Goal: Task Accomplishment & Management: Manage account settings

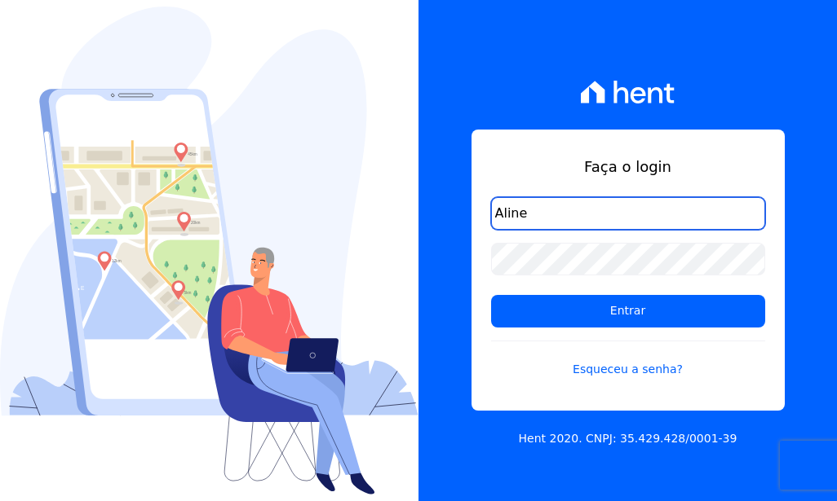
type input "[EMAIL_ADDRESS][DOMAIN_NAME]"
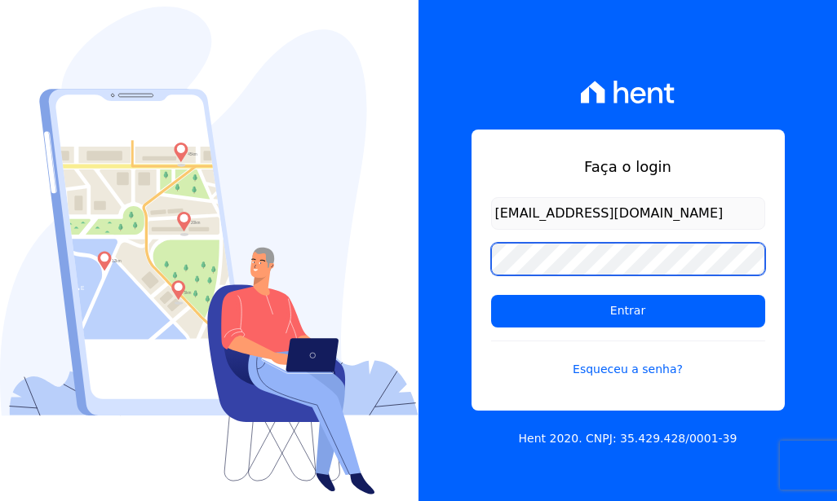
click at [491, 295] on input "Entrar" at bounding box center [628, 311] width 274 height 33
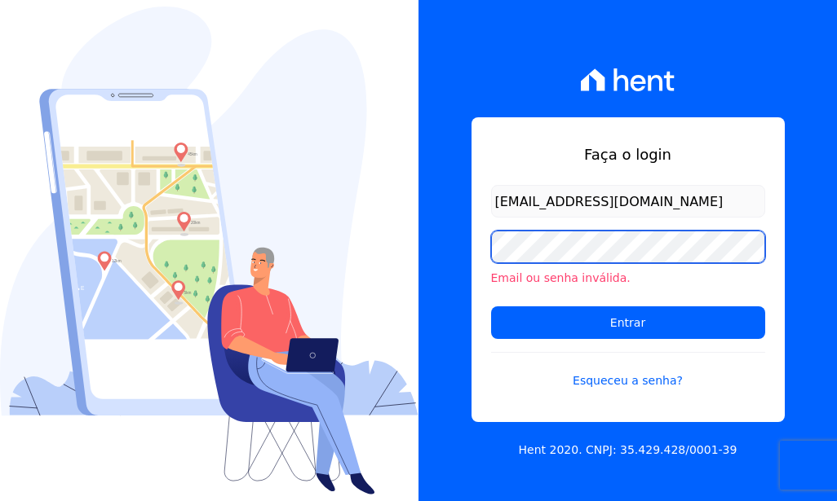
click at [491, 307] on input "Entrar" at bounding box center [628, 323] width 274 height 33
click at [498, 193] on input "[EMAIL_ADDRESS][DOMAIN_NAME]" at bounding box center [628, 201] width 274 height 33
type input "[EMAIL_ADDRESS][DOMAIN_NAME]"
click at [491, 307] on input "Entrar" at bounding box center [628, 323] width 274 height 33
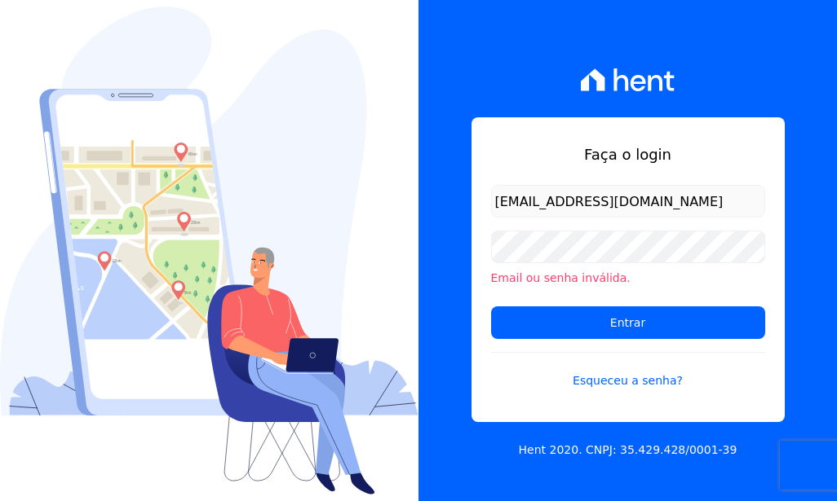
click at [498, 199] on input "[EMAIL_ADDRESS][DOMAIN_NAME]" at bounding box center [628, 201] width 274 height 33
type input "[EMAIL_ADDRESS][DOMAIN_NAME]"
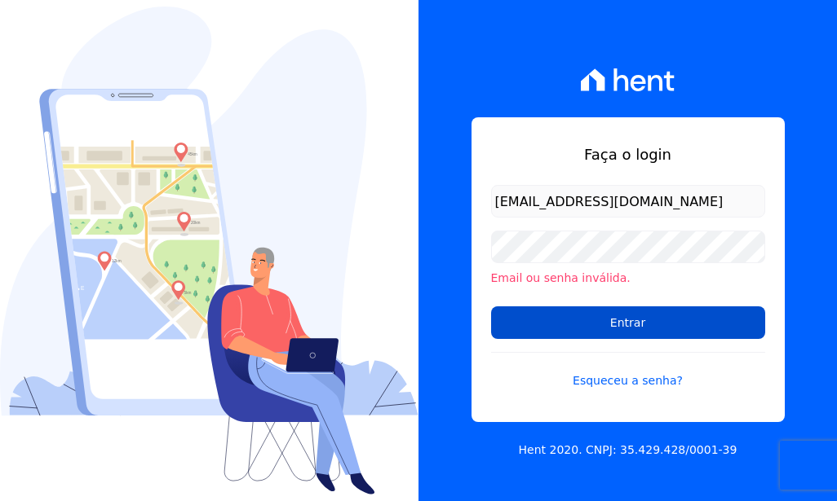
click at [655, 325] on input "Entrar" at bounding box center [628, 323] width 274 height 33
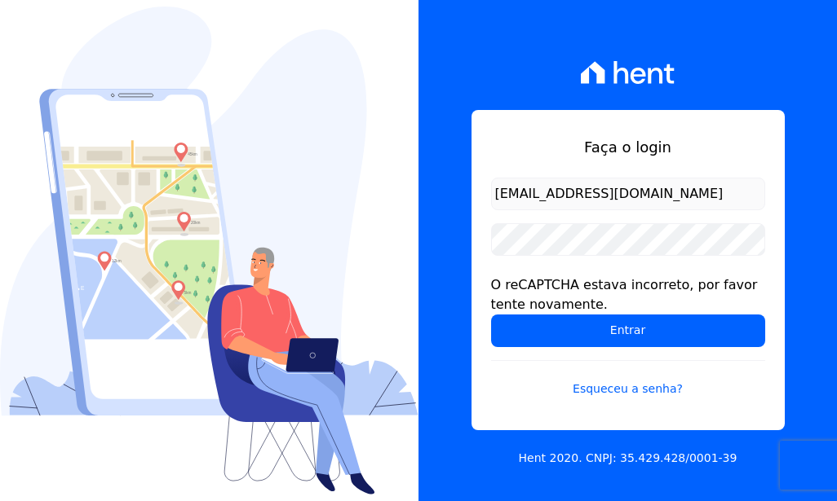
drag, startPoint x: 503, startPoint y: 191, endPoint x: 513, endPoint y: 190, distance: 9.8
click at [507, 190] on input "Aline_s17@yahoo.com.br" at bounding box center [628, 194] width 274 height 33
type input "[EMAIL_ADDRESS][DOMAIN_NAME]"
click at [491, 315] on input "Entrar" at bounding box center [628, 331] width 274 height 33
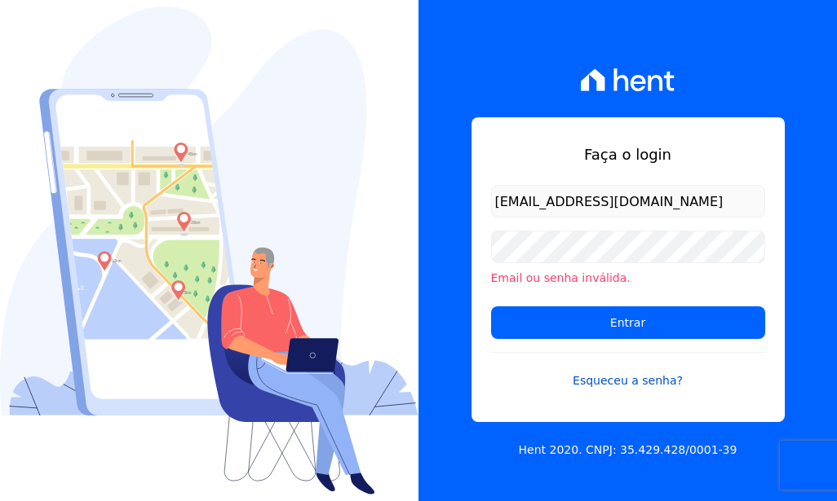
click at [587, 378] on link "Esqueceu a senha?" at bounding box center [628, 371] width 274 height 38
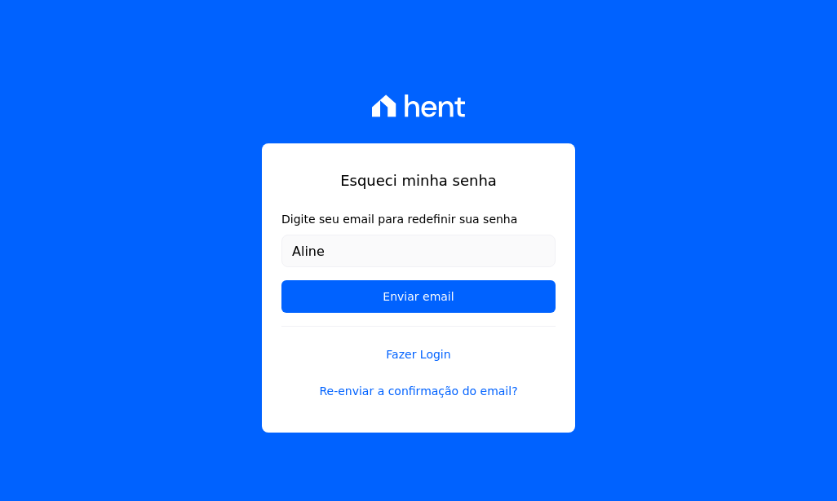
type input "[EMAIL_ADDRESS][DOMAIN_NAME]"
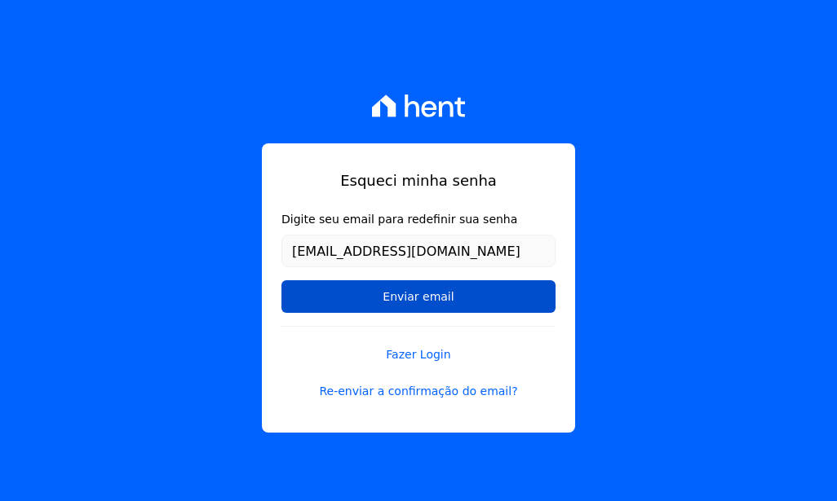
click at [354, 285] on input "Enviar email" at bounding box center [418, 296] width 274 height 33
click at [492, 291] on input "Enviar email" at bounding box center [418, 296] width 274 height 33
click at [408, 299] on input "Enviar email" at bounding box center [418, 296] width 274 height 33
click at [448, 304] on input "Enviar email" at bounding box center [418, 296] width 274 height 33
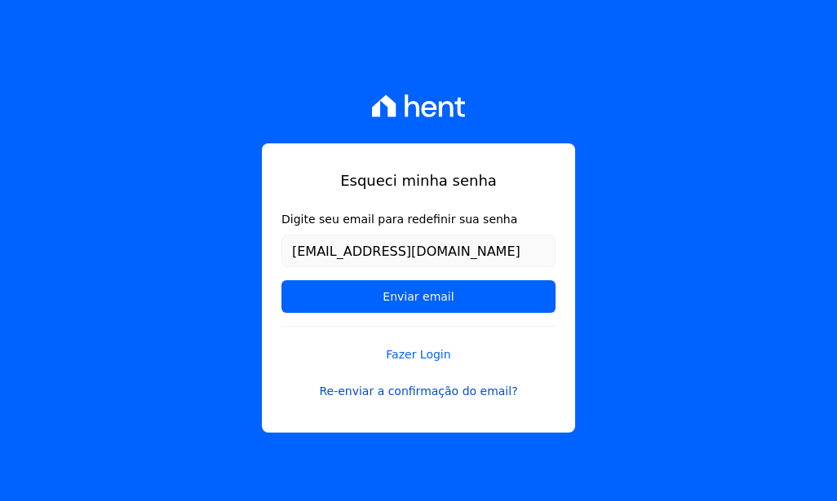
click at [423, 395] on link "Re-enviar a confirmação do email?" at bounding box center [418, 391] width 274 height 17
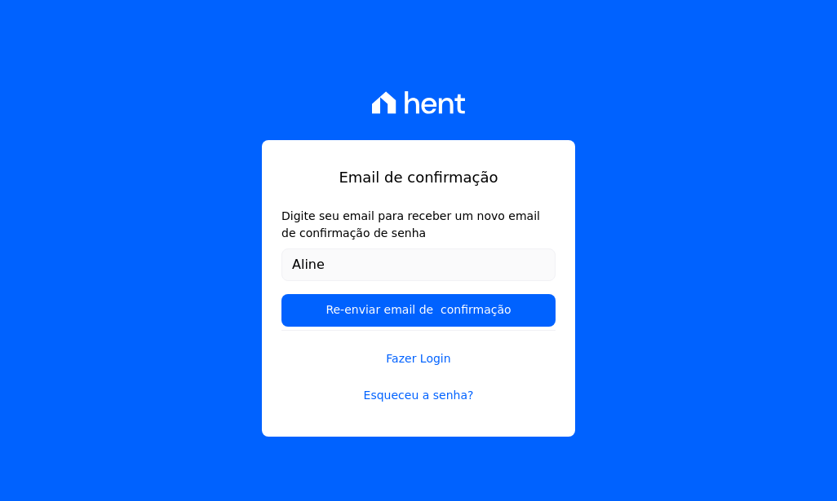
type input "[EMAIL_ADDRESS][DOMAIN_NAME]"
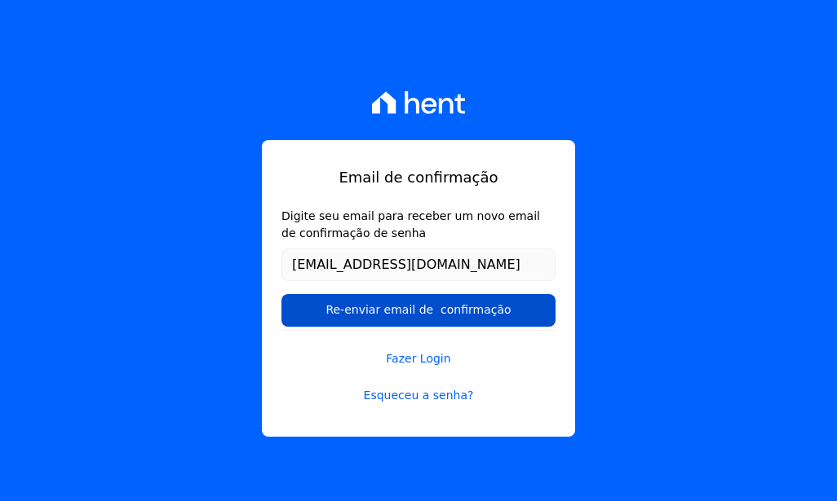
click at [386, 317] on input "Re-enviar email de confirmação" at bounding box center [418, 310] width 274 height 33
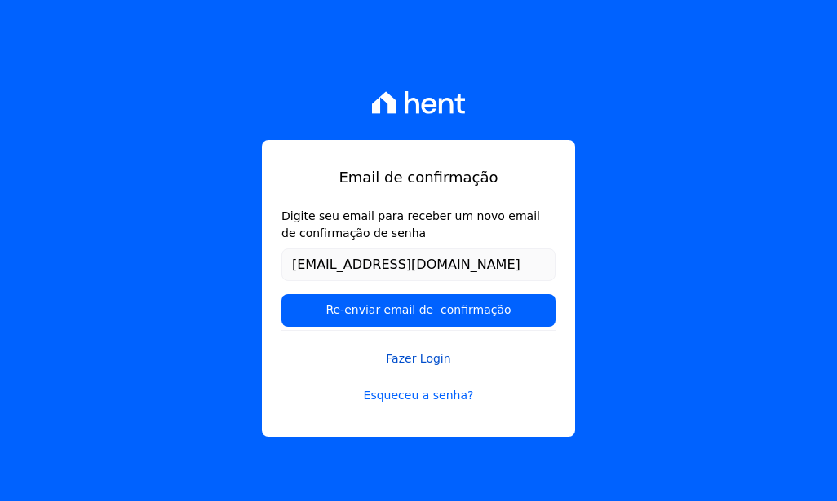
click at [408, 355] on link "Fazer Login" at bounding box center [418, 349] width 274 height 38
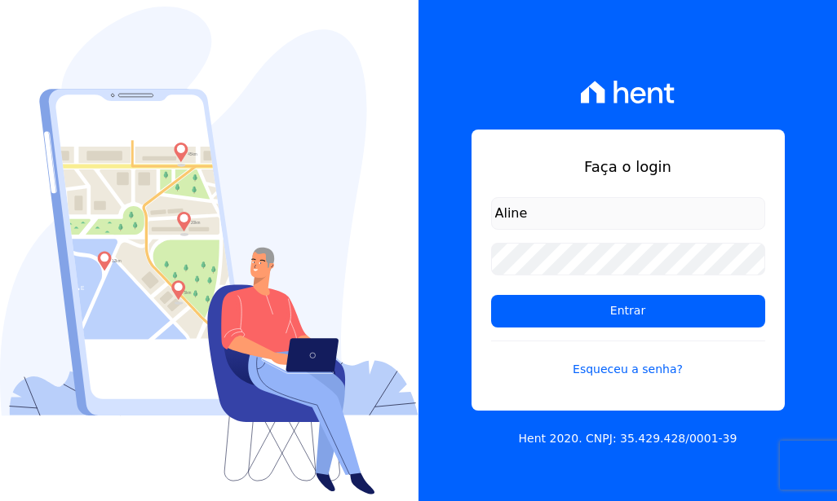
type input "[EMAIL_ADDRESS][DOMAIN_NAME]"
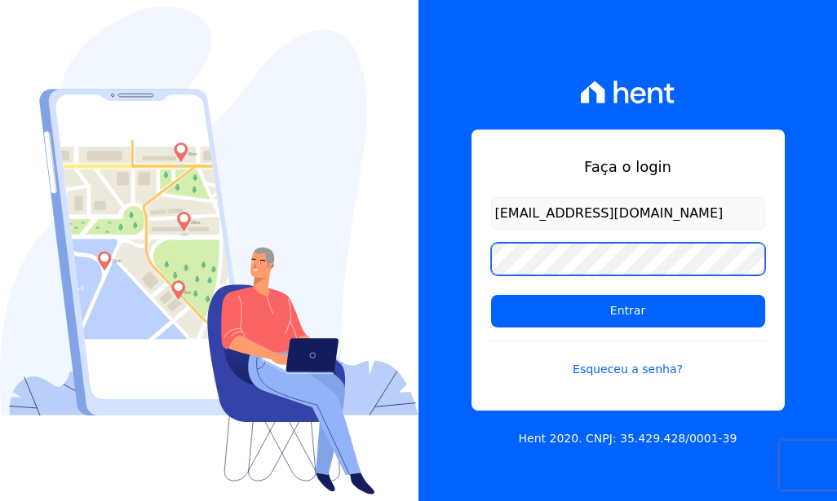
click at [491, 295] on input "Entrar" at bounding box center [628, 311] width 274 height 33
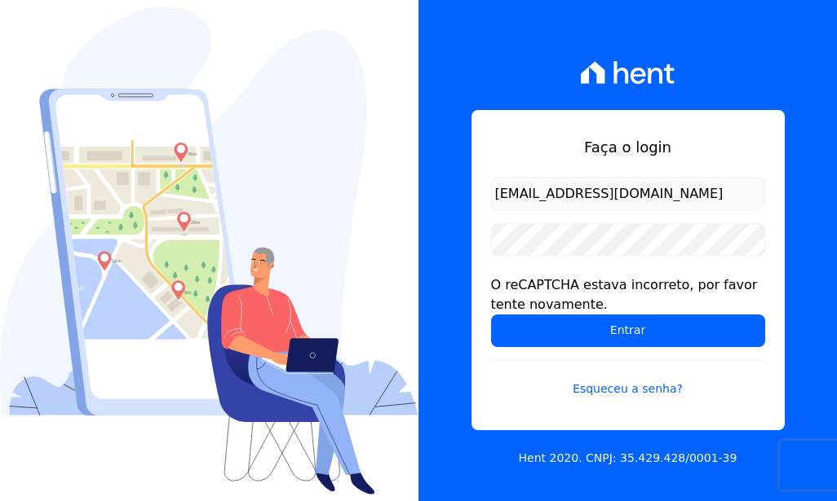
type input "[EMAIL_ADDRESS][DOMAIN_NAME]"
click at [491, 315] on input "Entrar" at bounding box center [628, 331] width 274 height 33
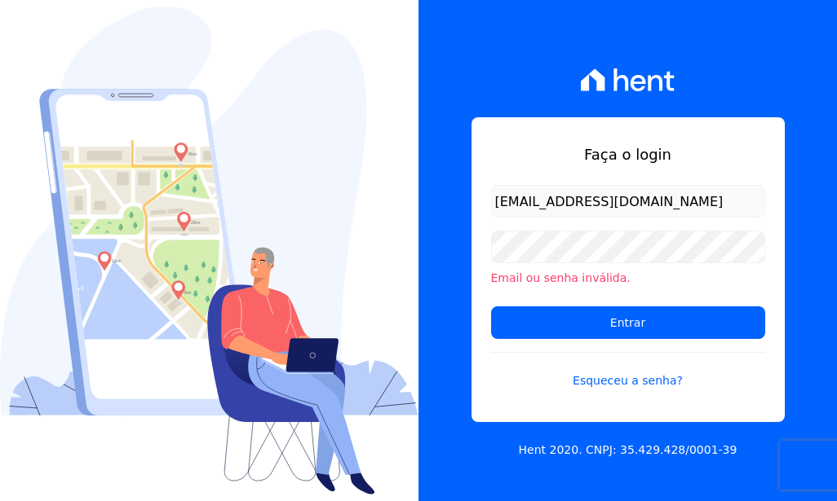
click at [659, 199] on input "[EMAIL_ADDRESS][DOMAIN_NAME]" at bounding box center [628, 201] width 274 height 33
